Goal: Contribute content: Contribute content

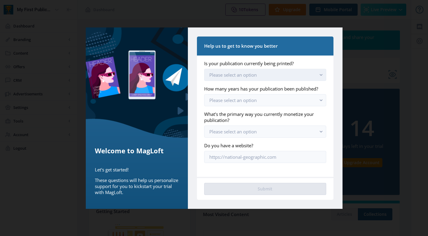
click at [238, 76] on span "Please select an option" at bounding box center [233, 75] width 47 height 6
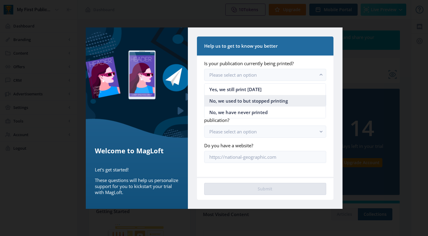
click at [236, 98] on span "No, we used to but stopped printing" at bounding box center [249, 100] width 79 height 7
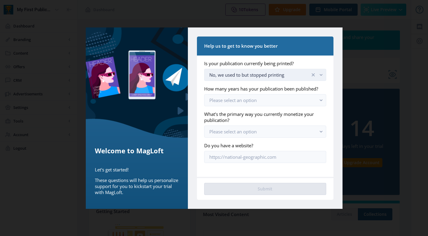
click at [248, 76] on div "No, we used to but stopped printing" at bounding box center [260, 74] width 101 height 7
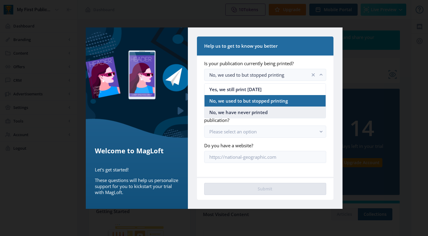
click at [245, 111] on span "No, we have never printed" at bounding box center [239, 112] width 58 height 7
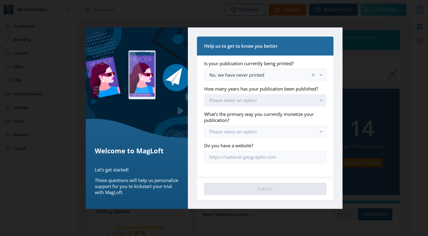
click at [245, 100] on span "Please select an option" at bounding box center [233, 100] width 47 height 6
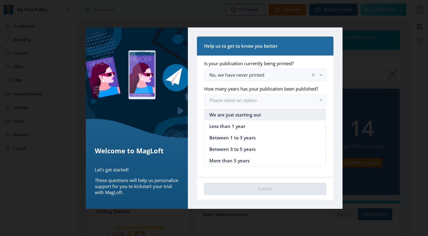
click at [240, 114] on span "We are just starting out" at bounding box center [236, 114] width 52 height 7
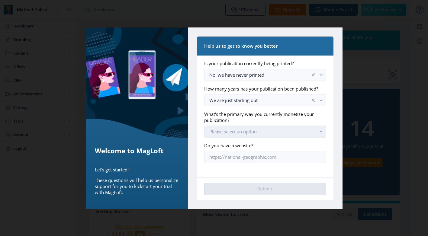
click at [238, 136] on button "Please select an option" at bounding box center [265, 132] width 122 height 12
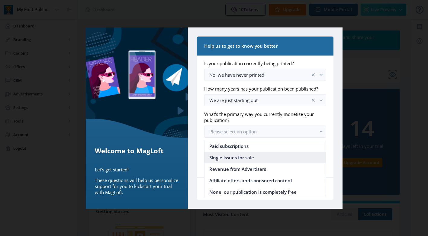
click at [254, 157] on span "Single issues for sale" at bounding box center [232, 157] width 45 height 7
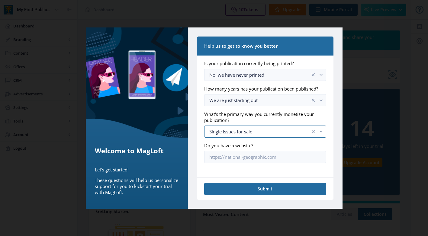
scroll to position [4, 0]
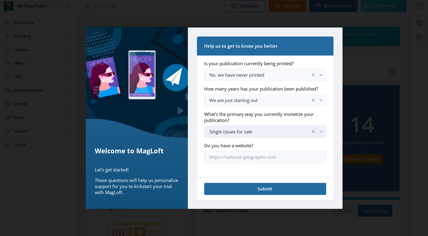
click at [260, 136] on button "Single issues for sale" at bounding box center [265, 132] width 122 height 12
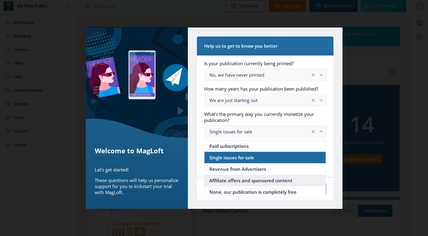
click at [241, 182] on span "Affiliate offers and sponsored content" at bounding box center [251, 180] width 83 height 7
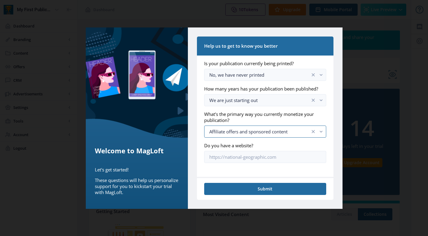
scroll to position [4, 0]
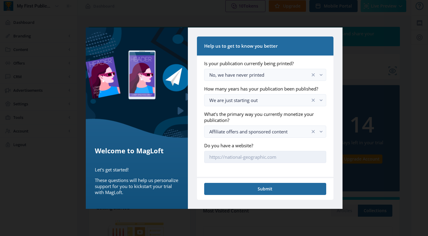
click at [248, 157] on input "Do you have a website?" at bounding box center [265, 157] width 122 height 12
type input "[URL][DOMAIN_NAME]"
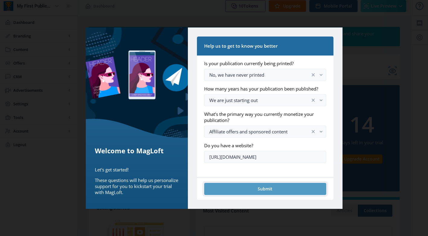
click at [244, 191] on button "Submit" at bounding box center [265, 189] width 122 height 12
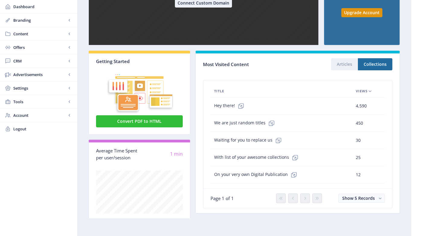
scroll to position [0, 0]
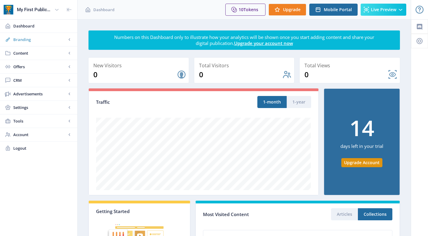
click at [38, 38] on span "Branding" at bounding box center [39, 40] width 53 height 6
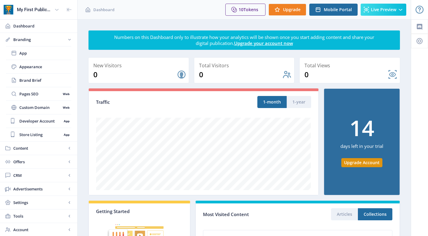
click at [38, 38] on span "Branding" at bounding box center [39, 40] width 53 height 6
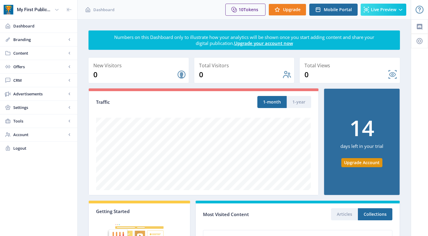
click at [38, 38] on span "Branding" at bounding box center [39, 40] width 53 height 6
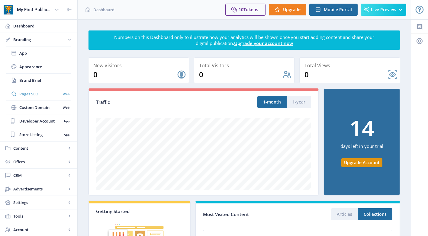
click at [21, 92] on span "Pages SEO" at bounding box center [39, 94] width 41 height 6
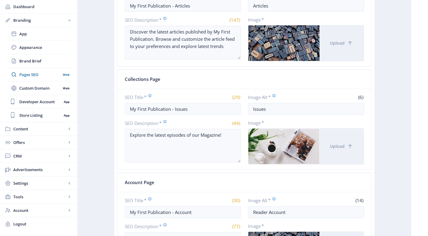
scroll to position [264, 0]
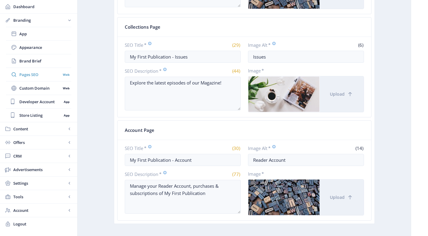
click at [44, 75] on span "Pages SEO" at bounding box center [39, 75] width 41 height 6
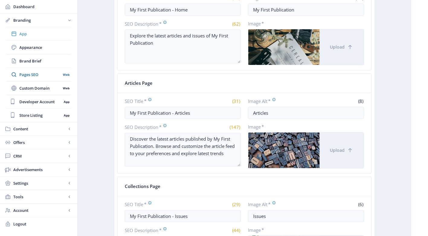
scroll to position [92, 0]
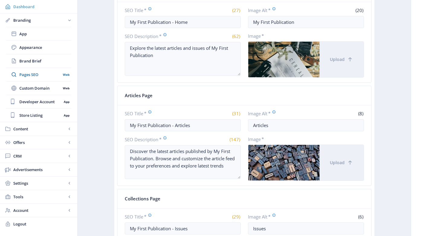
click at [27, 6] on span "Dashboard" at bounding box center [42, 7] width 59 height 6
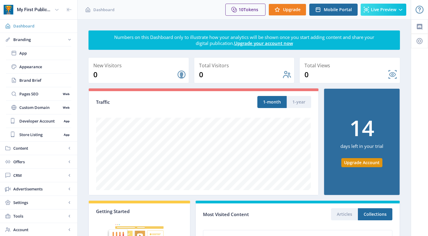
click at [25, 24] on span "Dashboard" at bounding box center [42, 26] width 59 height 6
click at [385, 15] on button "Live Preview" at bounding box center [384, 10] width 46 height 12
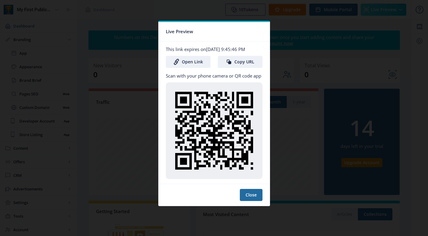
click at [300, 65] on div at bounding box center [214, 118] width 428 height 236
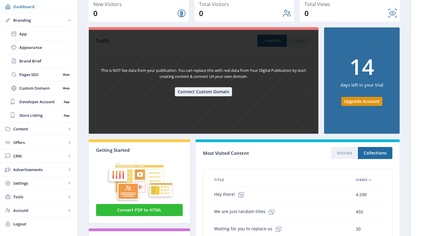
scroll to position [150, 0]
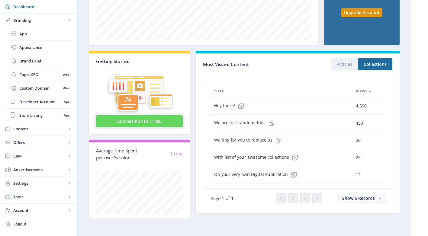
click at [140, 122] on button "Convert PDF to HTML" at bounding box center [139, 121] width 87 height 12
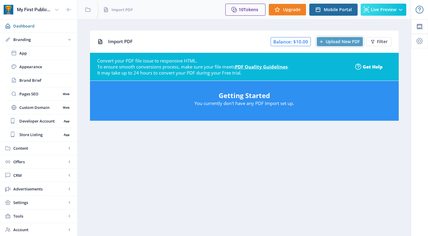
click at [329, 39] on span "Upload New PDF" at bounding box center [343, 41] width 34 height 5
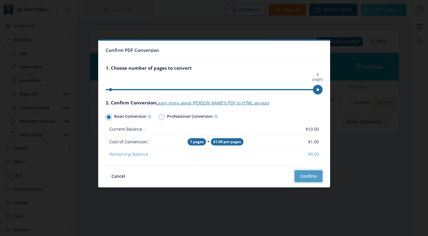
click at [308, 175] on button "Confirm" at bounding box center [309, 177] width 28 height 12
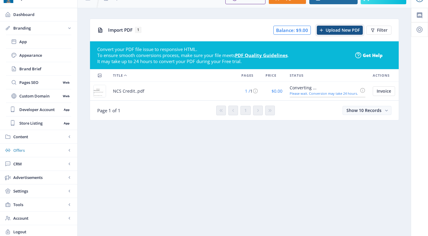
scroll to position [14, 0]
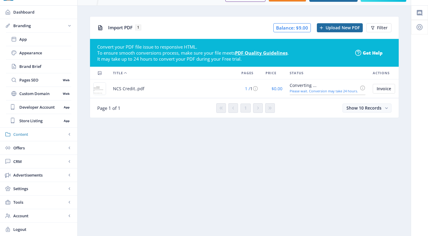
click at [34, 135] on span "Content" at bounding box center [39, 135] width 53 height 6
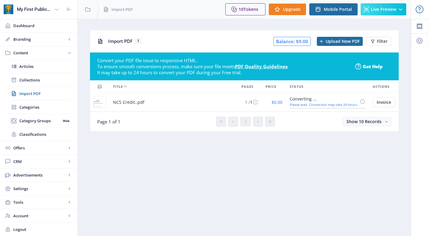
scroll to position [0, 0]
click at [37, 65] on span "Articles" at bounding box center [45, 66] width 52 height 6
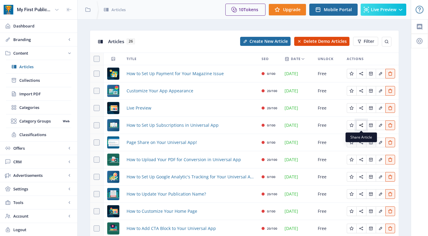
click at [362, 125] on icon "Edit page" at bounding box center [361, 125] width 5 height 5
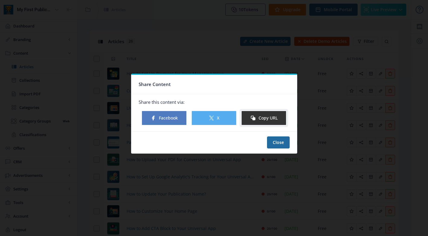
click at [264, 118] on button "Copy URL" at bounding box center [264, 118] width 45 height 15
click at [282, 141] on button "Close" at bounding box center [278, 143] width 23 height 12
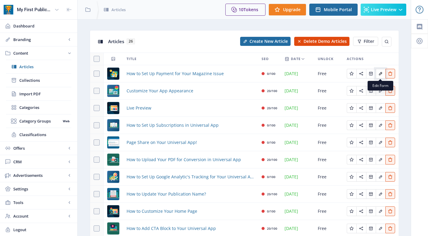
click at [377, 75] on button "Edit page" at bounding box center [381, 74] width 10 height 10
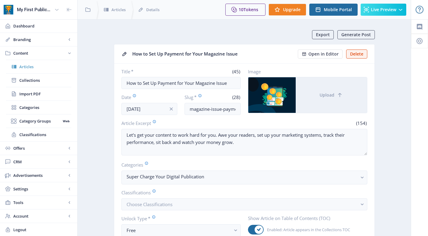
click at [28, 65] on span "Articles" at bounding box center [45, 67] width 52 height 6
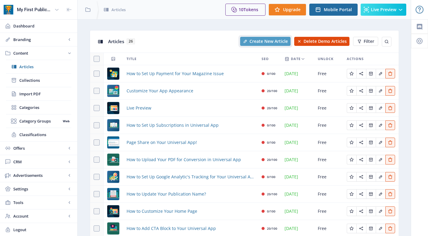
click at [278, 42] on span "Create New Article" at bounding box center [269, 41] width 38 height 5
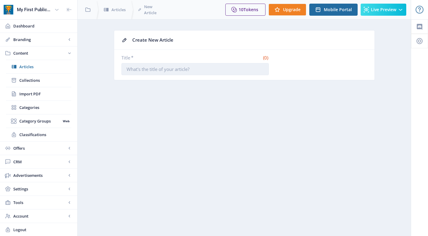
click at [206, 67] on input "Title *" at bounding box center [196, 69] width 148 height 12
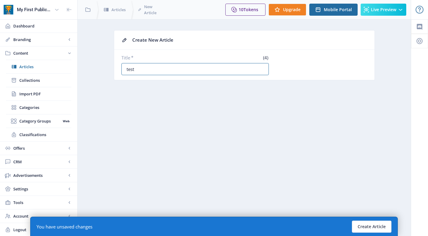
scroll to position [0, 0]
type input "test"
click at [362, 226] on button "Create Article" at bounding box center [372, 227] width 40 height 12
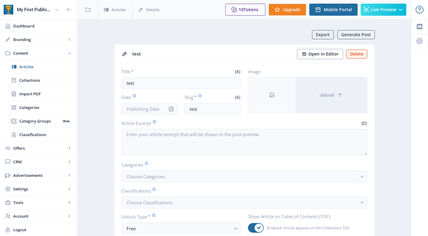
click at [317, 53] on span "Open in Editor" at bounding box center [324, 54] width 30 height 5
click at [36, 66] on span "Articles" at bounding box center [45, 67] width 52 height 6
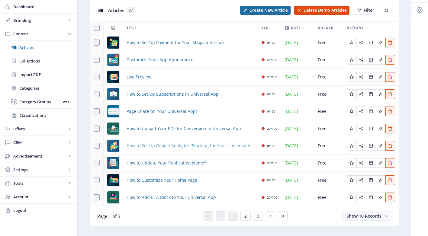
scroll to position [27, 0]
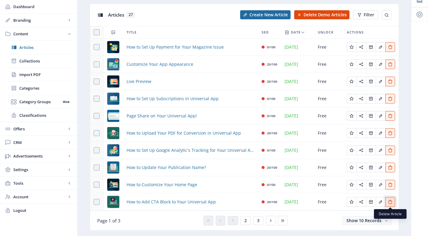
click at [389, 201] on icon "Edit page" at bounding box center [390, 202] width 4 height 4
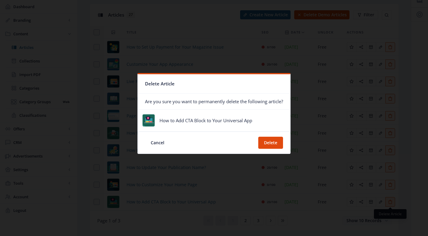
scroll to position [0, 0]
click at [272, 144] on button "Delete" at bounding box center [270, 143] width 25 height 12
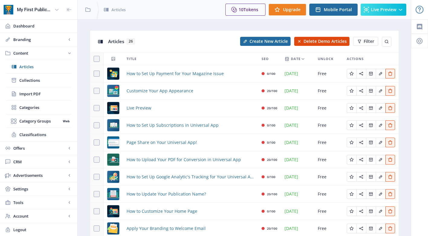
scroll to position [27, 0]
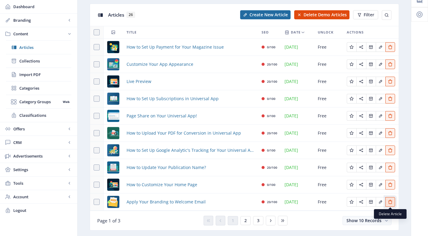
click at [389, 203] on icon "Edit page" at bounding box center [390, 202] width 5 height 5
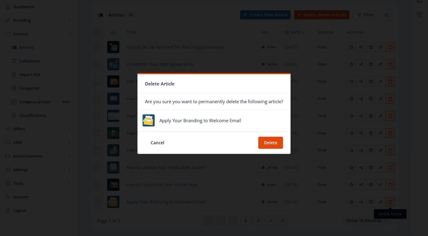
scroll to position [0, 0]
click at [271, 143] on button "Delete" at bounding box center [270, 143] width 25 height 12
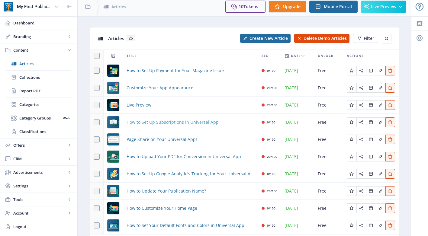
scroll to position [3, 0]
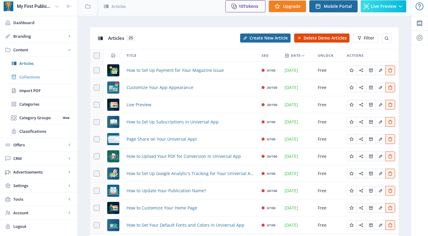
click at [32, 75] on span "Collections" at bounding box center [45, 77] width 52 height 6
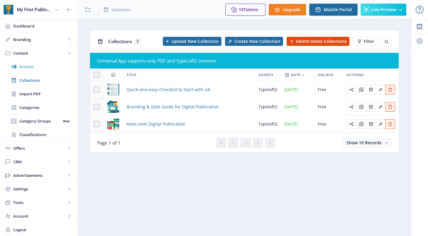
click at [29, 63] on link "Articles" at bounding box center [38, 66] width 65 height 13
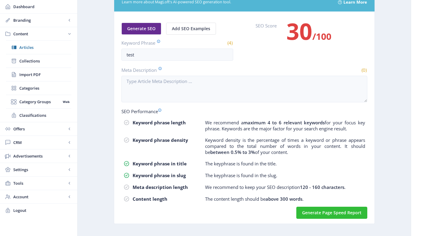
scroll to position [356, 0]
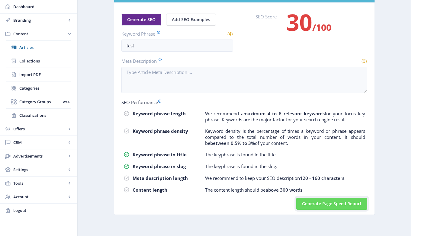
click at [307, 206] on button "Generate Page Speed Report" at bounding box center [332, 204] width 71 height 12
click at [41, 174] on link "Settings" at bounding box center [38, 169] width 77 height 13
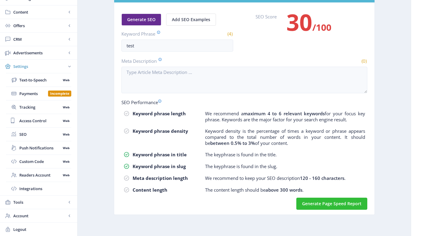
click at [37, 69] on span "Settings" at bounding box center [39, 66] width 53 height 6
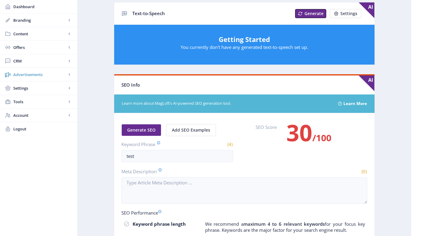
scroll to position [240, 0]
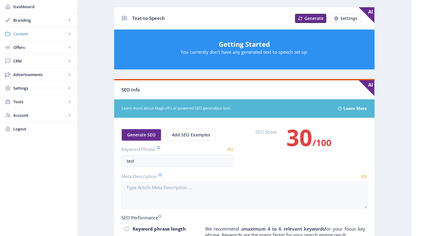
click at [33, 35] on span "Content" at bounding box center [39, 34] width 53 height 6
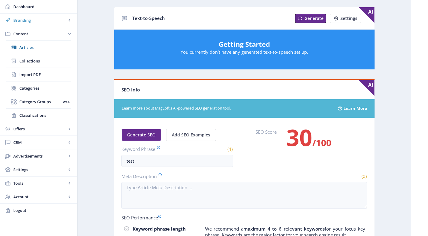
click at [49, 18] on span "Branding" at bounding box center [39, 20] width 53 height 6
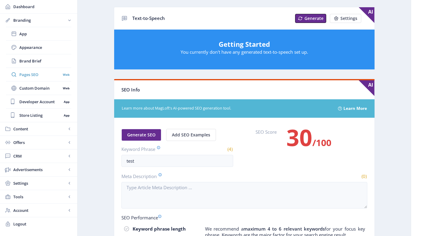
click at [30, 76] on span "Pages SEO" at bounding box center [39, 75] width 41 height 6
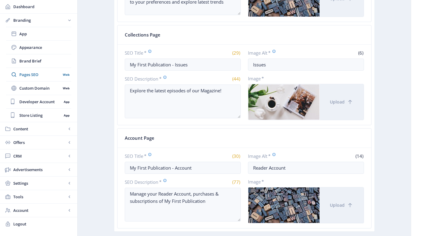
scroll to position [264, 0]
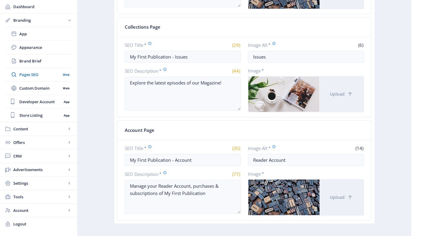
click at [271, 86] on div at bounding box center [283, 94] width 71 height 36
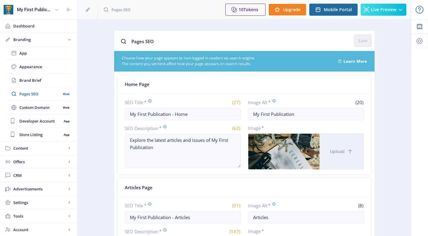
scroll to position [1, 0]
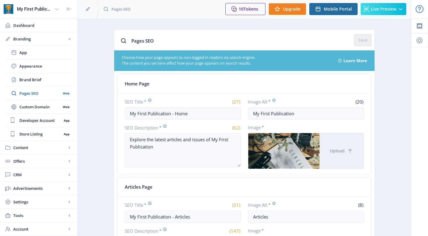
click at [207, 120] on div "SEO Title * (27) My First Publication - Home SEO Description * (62) Explore the…" at bounding box center [183, 134] width 116 height 71
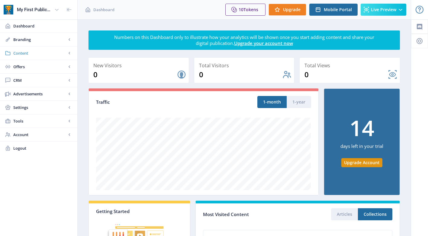
click at [38, 51] on span "Content" at bounding box center [39, 53] width 53 height 6
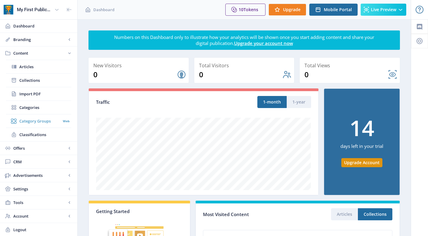
click at [38, 122] on span "Category Groups" at bounding box center [39, 121] width 41 height 6
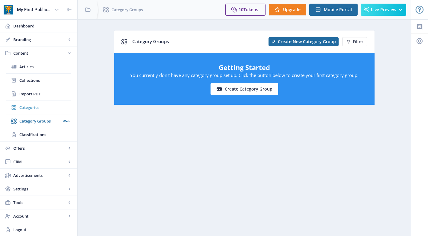
click at [38, 105] on span "Categories" at bounding box center [45, 108] width 52 height 6
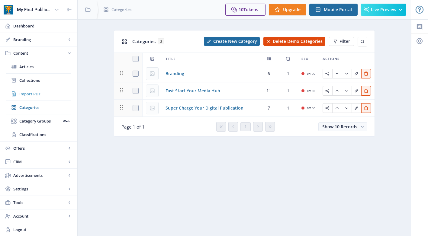
click at [40, 95] on span "Import PDF" at bounding box center [45, 94] width 52 height 6
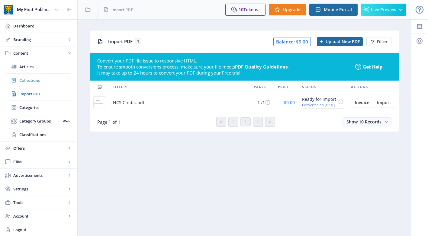
click at [40, 79] on span "Collections" at bounding box center [45, 80] width 52 height 6
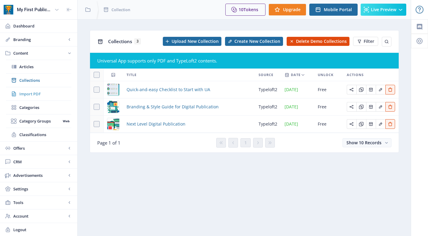
click at [38, 93] on span "Import PDF" at bounding box center [45, 94] width 52 height 6
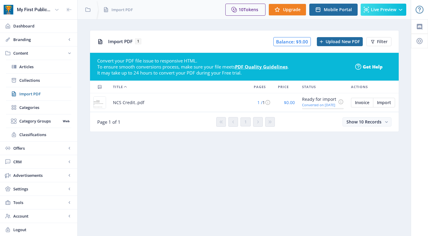
click at [101, 102] on img at bounding box center [100, 103] width 12 height 12
click at [34, 78] on span "Collections" at bounding box center [45, 80] width 52 height 6
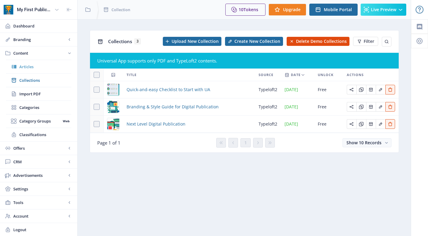
click at [34, 68] on span "Articles" at bounding box center [45, 67] width 52 height 6
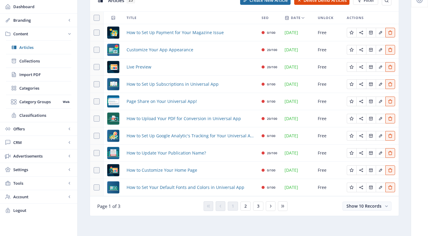
scroll to position [41, 0]
click at [281, 206] on icon at bounding box center [283, 206] width 5 height 5
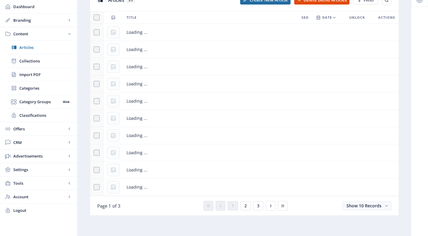
scroll to position [0, 0]
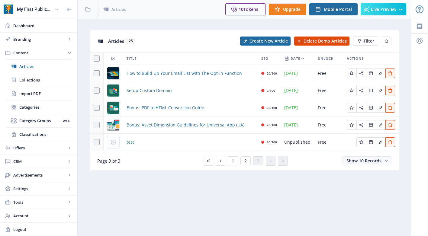
click at [131, 143] on span "test" at bounding box center [131, 142] width 8 height 7
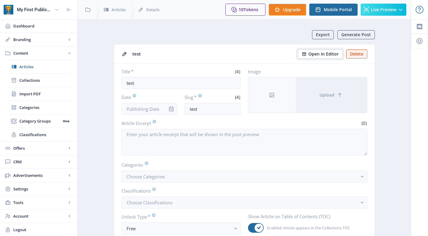
click at [317, 54] on span "Open in Editor" at bounding box center [324, 54] width 30 height 5
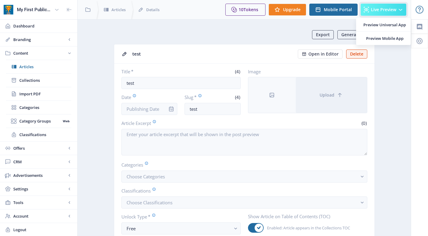
click at [389, 11] on span "Live Preview" at bounding box center [383, 9] width 25 height 5
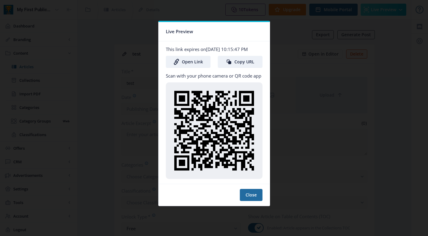
click at [289, 101] on div at bounding box center [214, 118] width 428 height 236
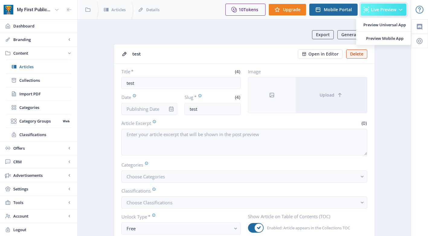
click at [382, 7] on span "Live Preview" at bounding box center [383, 9] width 25 height 5
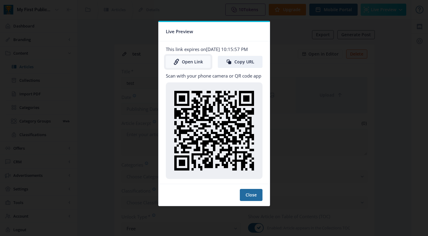
click at [196, 63] on link "Open Link" at bounding box center [188, 62] width 45 height 12
click at [321, 81] on div at bounding box center [214, 118] width 428 height 236
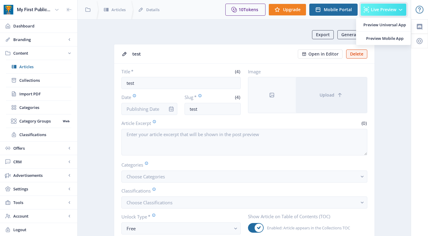
click at [385, 10] on span "Live Preview" at bounding box center [383, 9] width 25 height 5
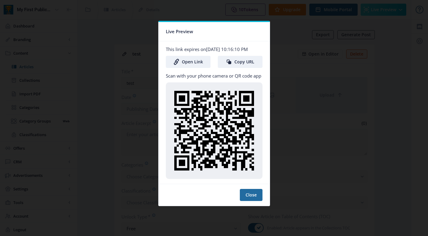
click at [313, 43] on div at bounding box center [214, 118] width 428 height 236
